Goal: Find specific page/section: Find specific page/section

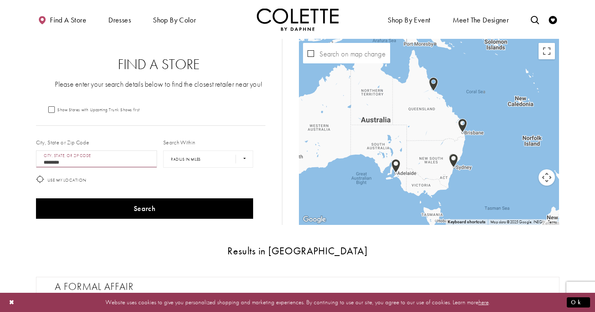
click at [73, 158] on input "*********" at bounding box center [96, 158] width 121 height 17
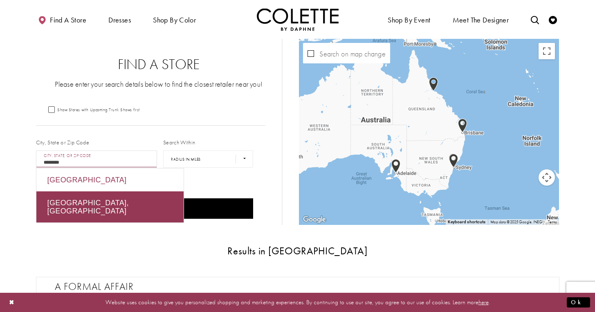
click at [74, 179] on div "[GEOGRAPHIC_DATA]" at bounding box center [109, 179] width 147 height 23
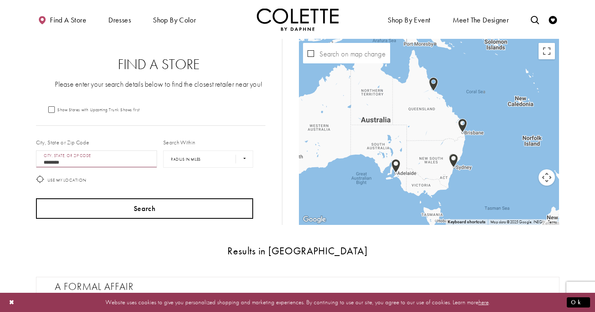
click at [145, 199] on button "Search" at bounding box center [144, 208] width 217 height 20
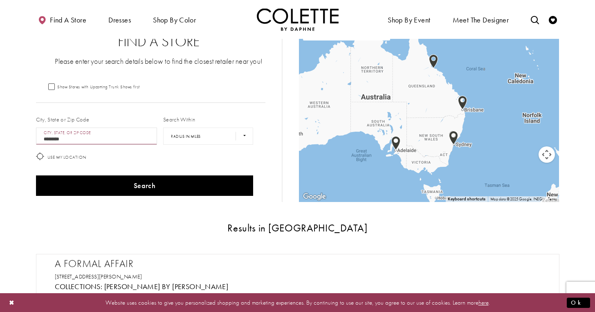
scroll to position [15, 0]
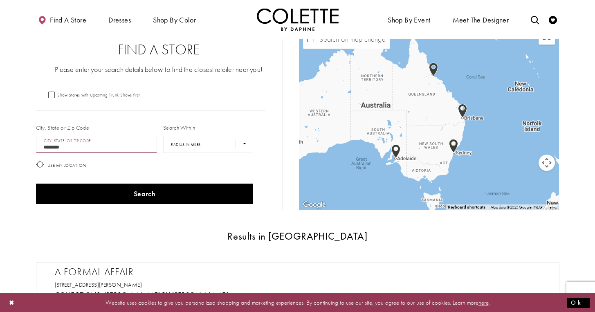
click at [80, 147] on input "*********" at bounding box center [96, 144] width 121 height 17
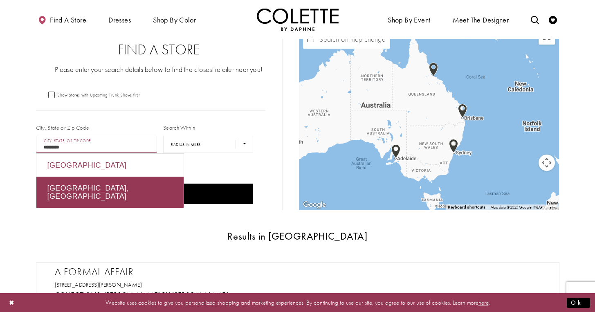
click at [80, 173] on div "[GEOGRAPHIC_DATA]" at bounding box center [109, 165] width 147 height 23
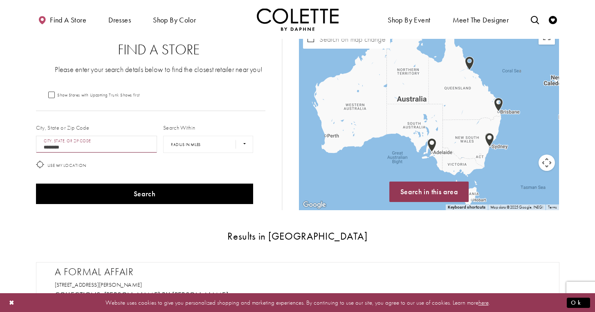
drag, startPoint x: 418, startPoint y: 126, endPoint x: 450, endPoint y: 120, distance: 32.9
click at [451, 121] on div "Map with store locations" at bounding box center [429, 117] width 260 height 186
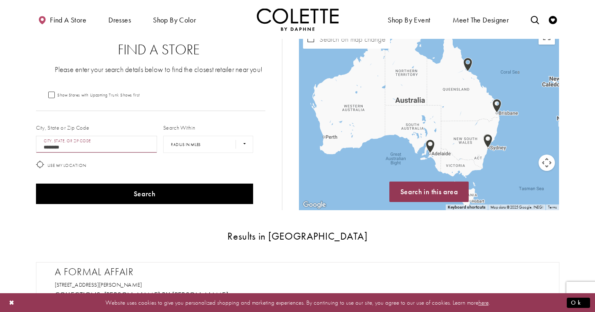
click at [414, 99] on div "Map with store locations" at bounding box center [429, 117] width 260 height 186
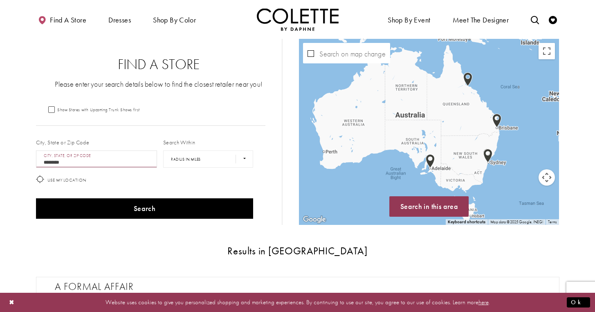
scroll to position [0, 0]
click at [66, 21] on span "Find a store" at bounding box center [68, 20] width 36 height 8
